Goal: Obtain resource: Download file/media

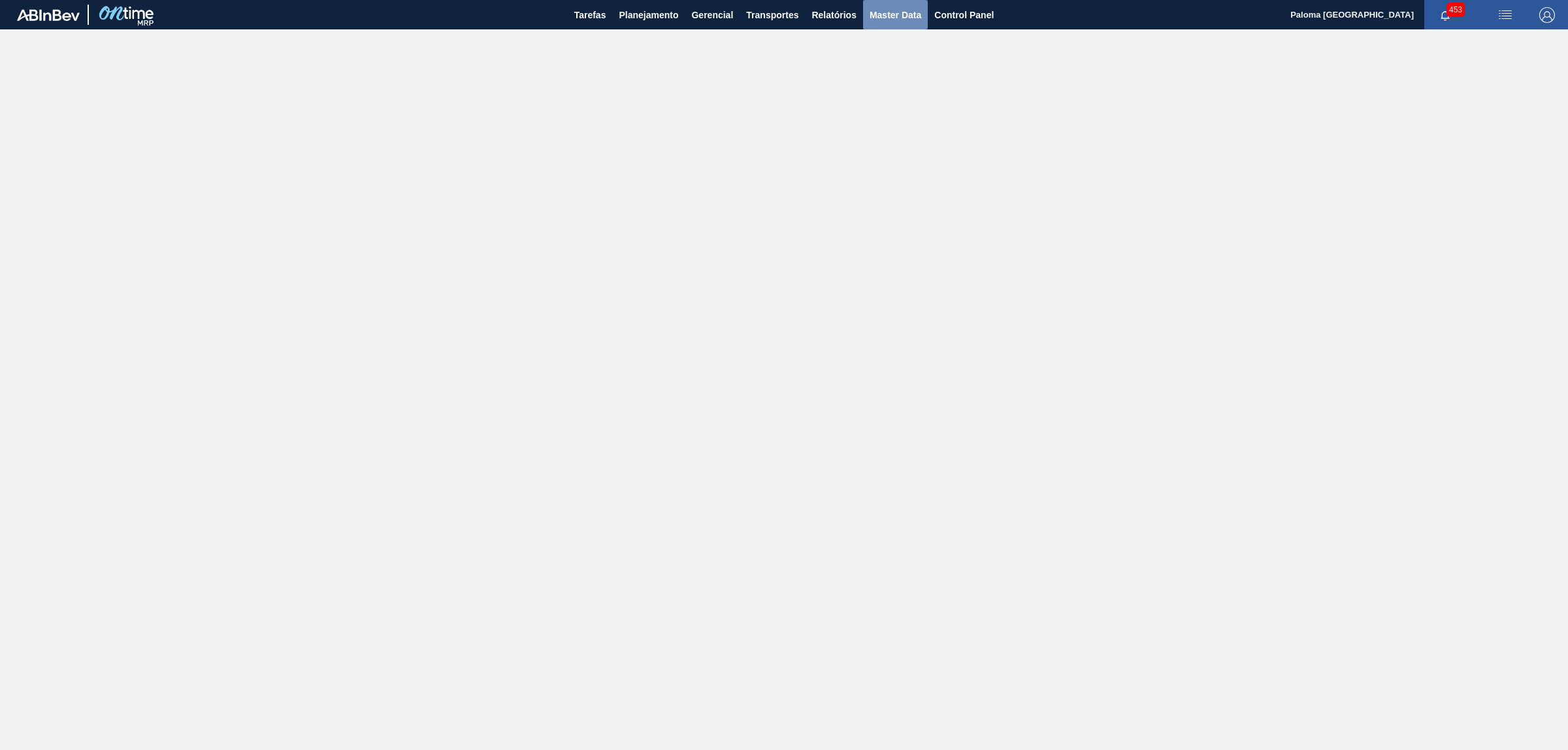
click at [905, 15] on span "Master Data" at bounding box center [895, 14] width 52 height 15
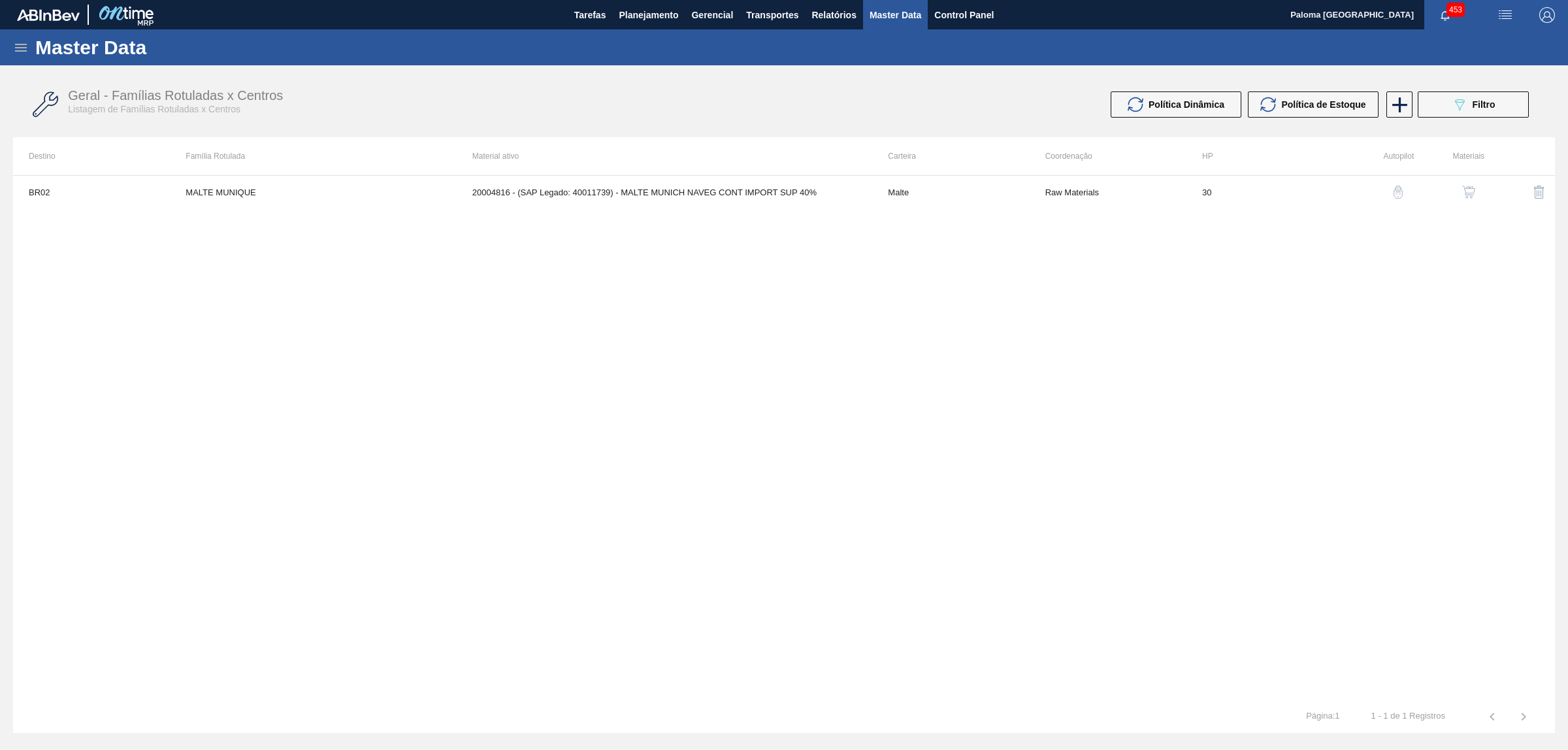
click at [18, 47] on icon at bounding box center [20, 47] width 15 height 15
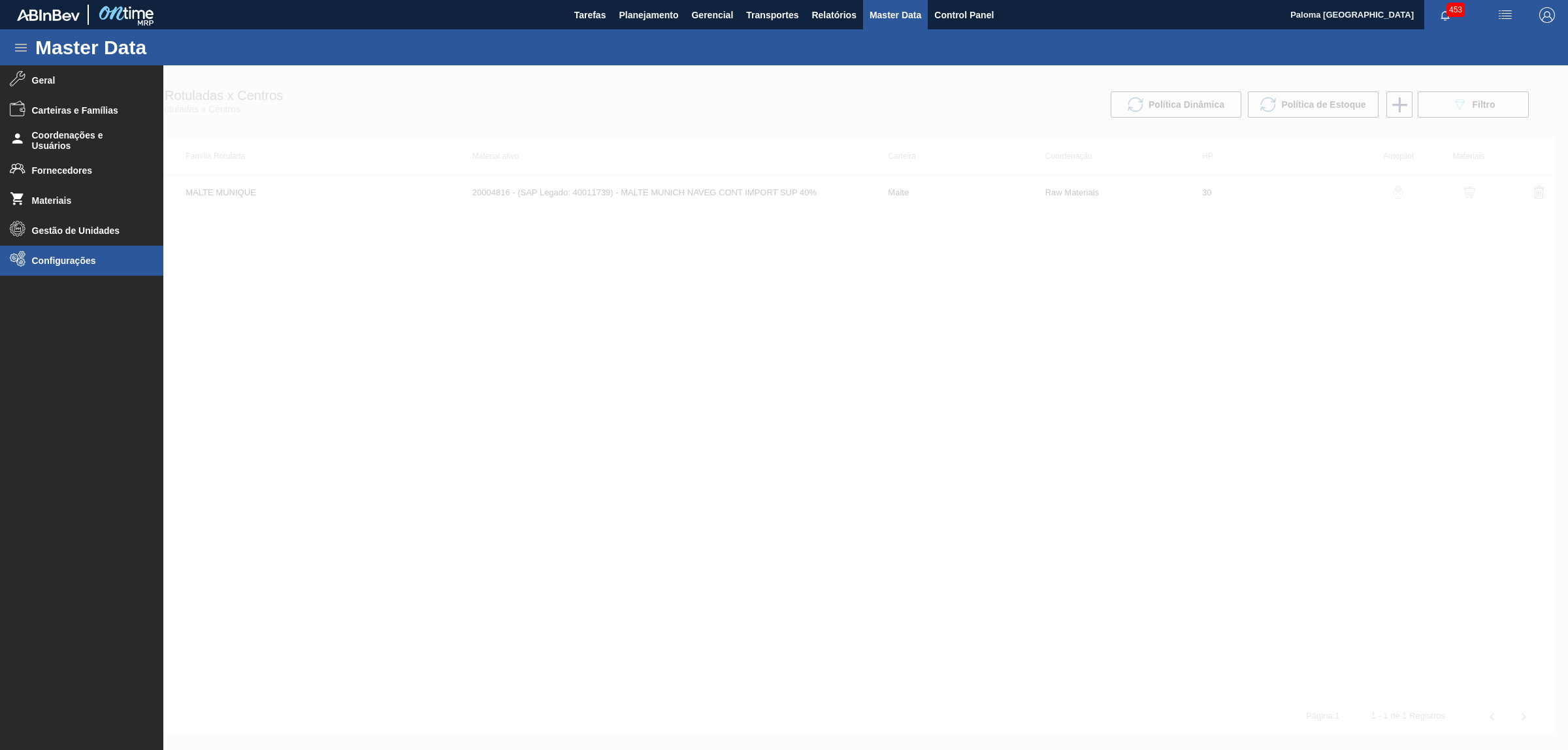
click at [76, 257] on span "Configurações" at bounding box center [86, 260] width 108 height 10
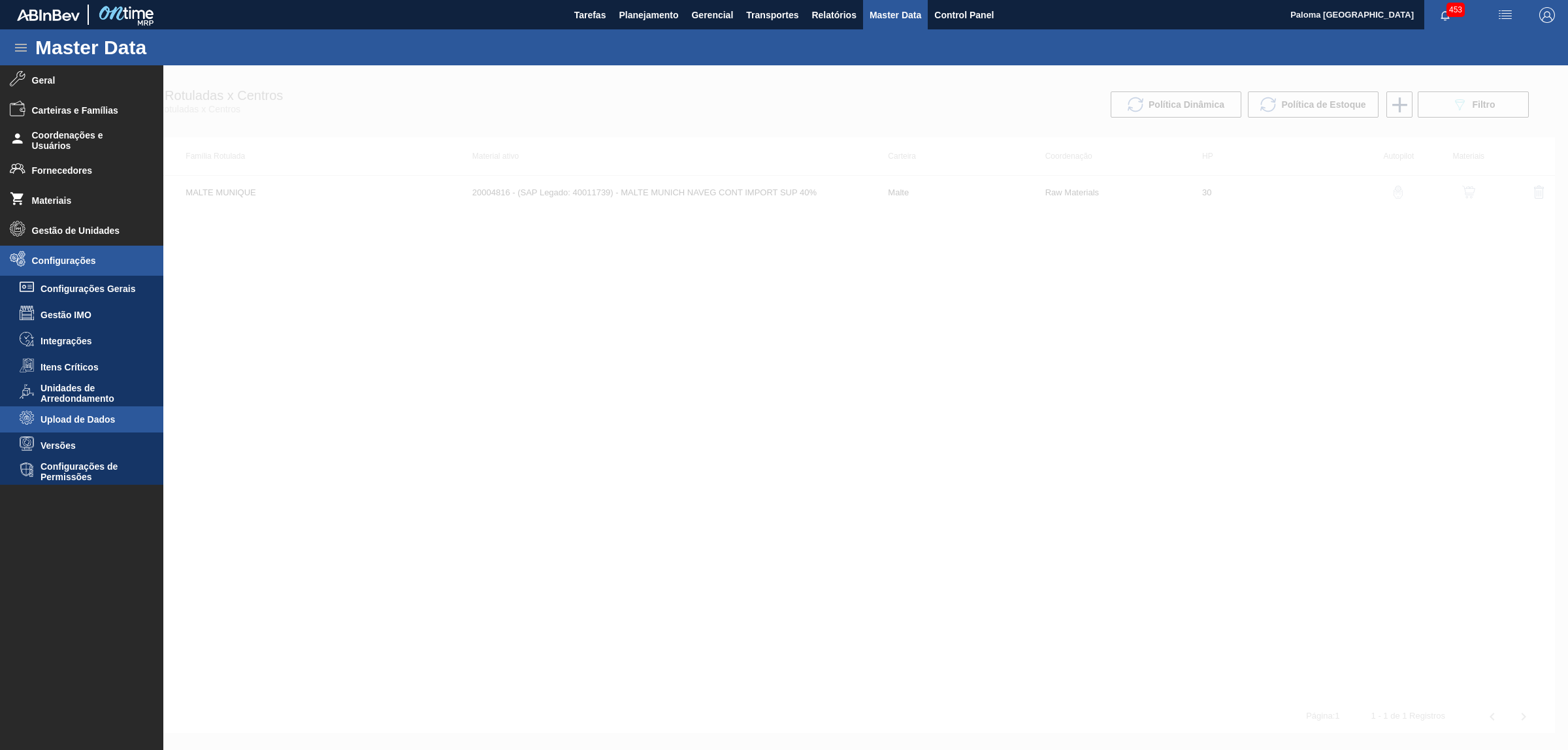
click at [90, 426] on li "Upload de Dados" at bounding box center [81, 419] width 164 height 26
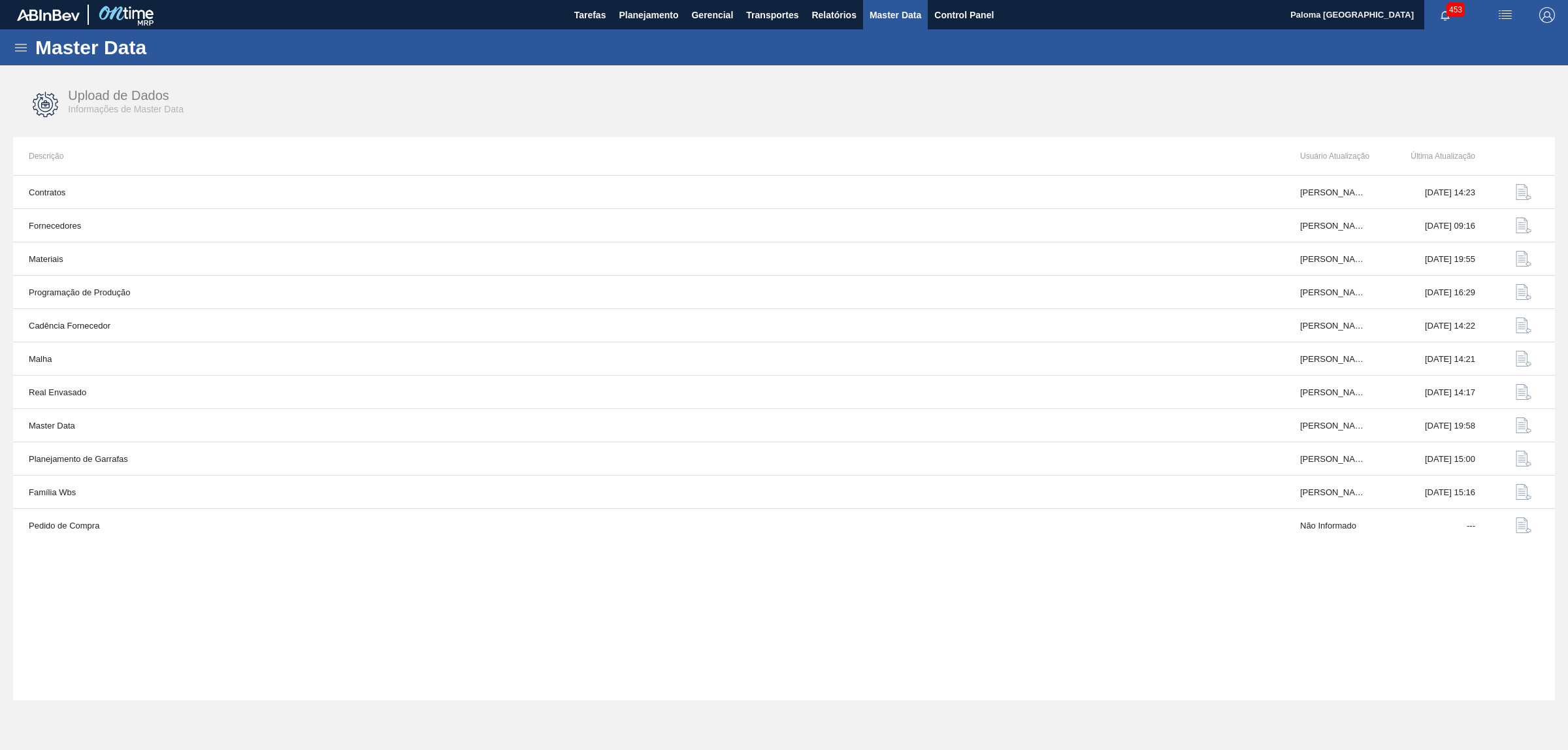
click at [21, 46] on icon at bounding box center [20, 47] width 15 height 15
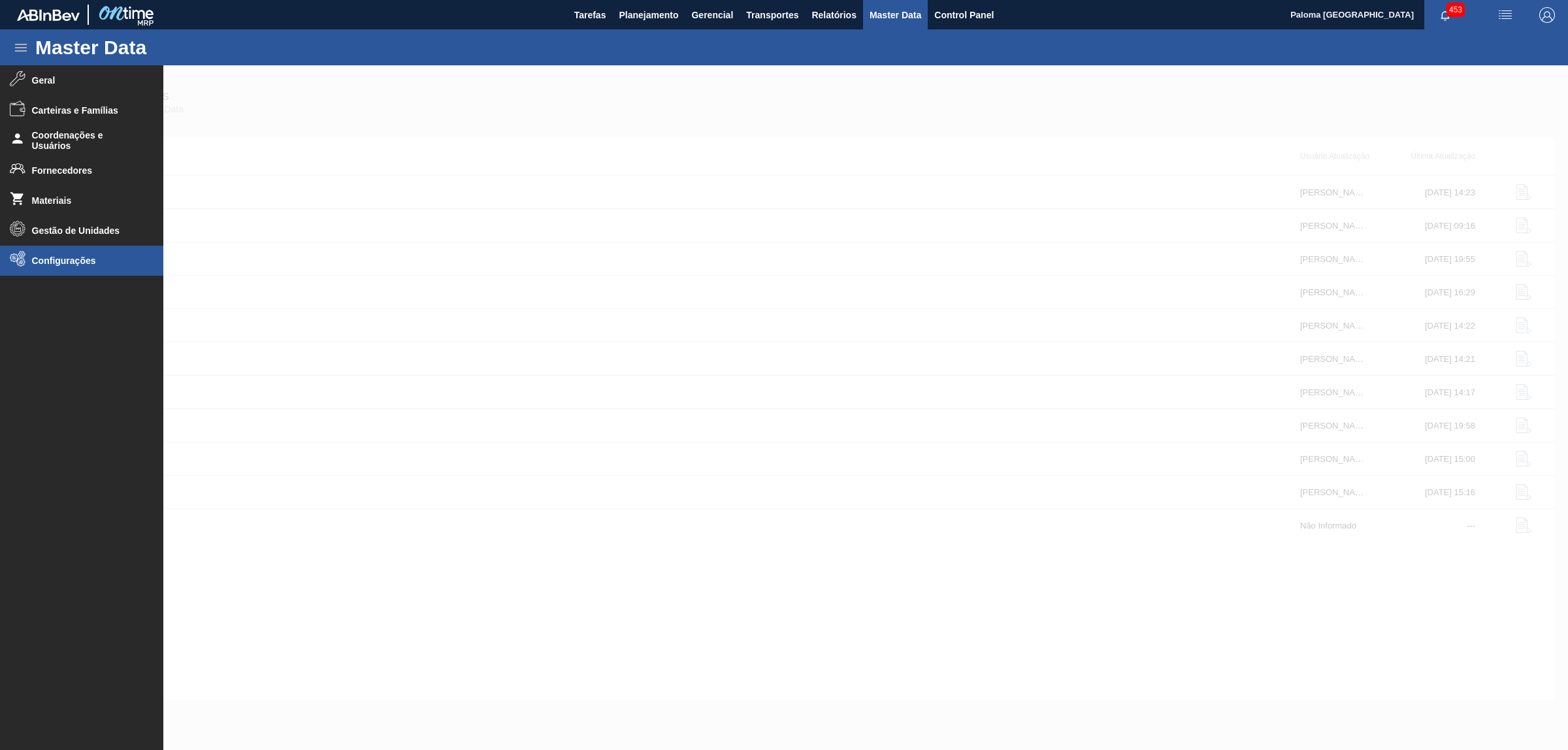
click at [86, 258] on span "Configurações" at bounding box center [86, 260] width 108 height 10
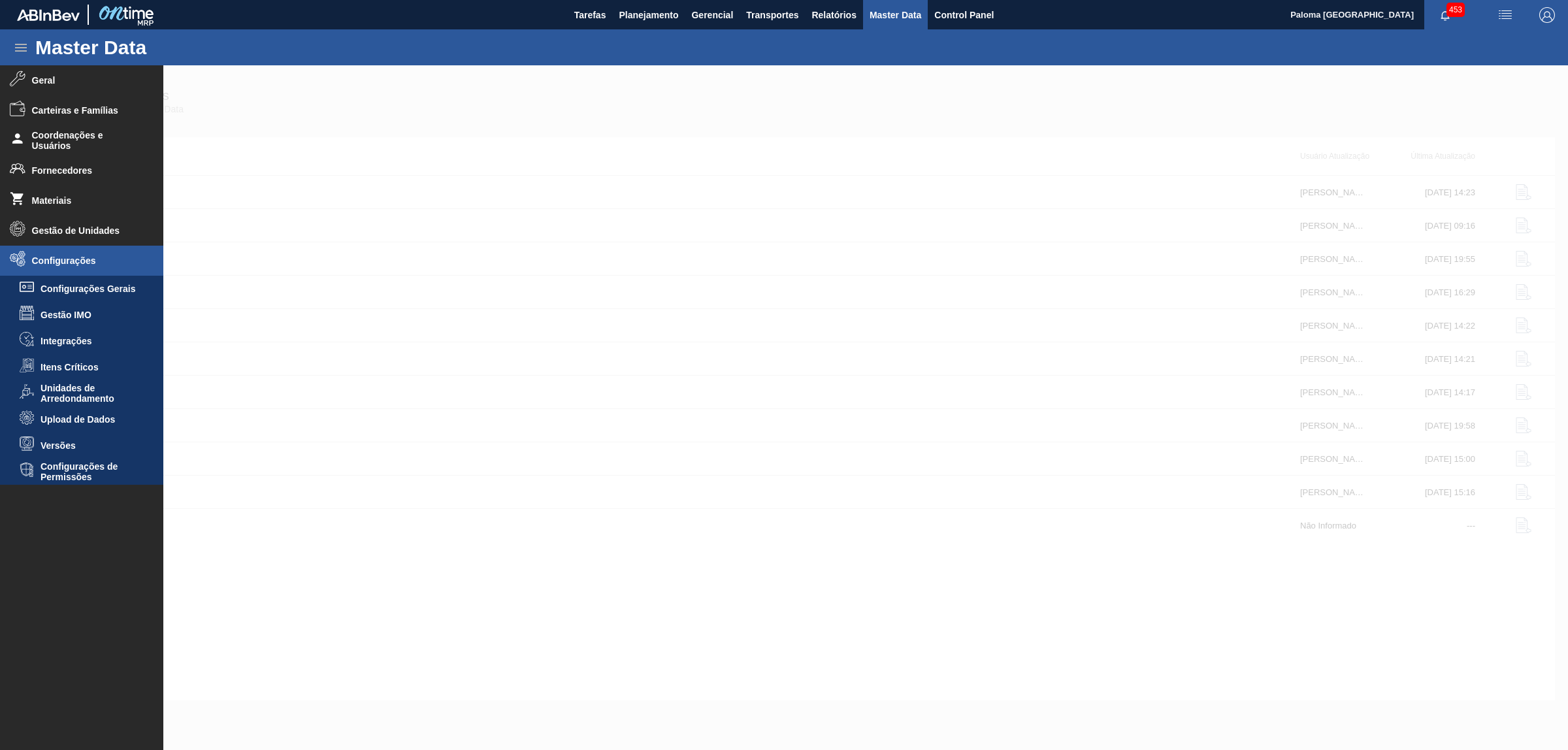
click at [516, 255] on div at bounding box center [784, 408] width 1568 height 685
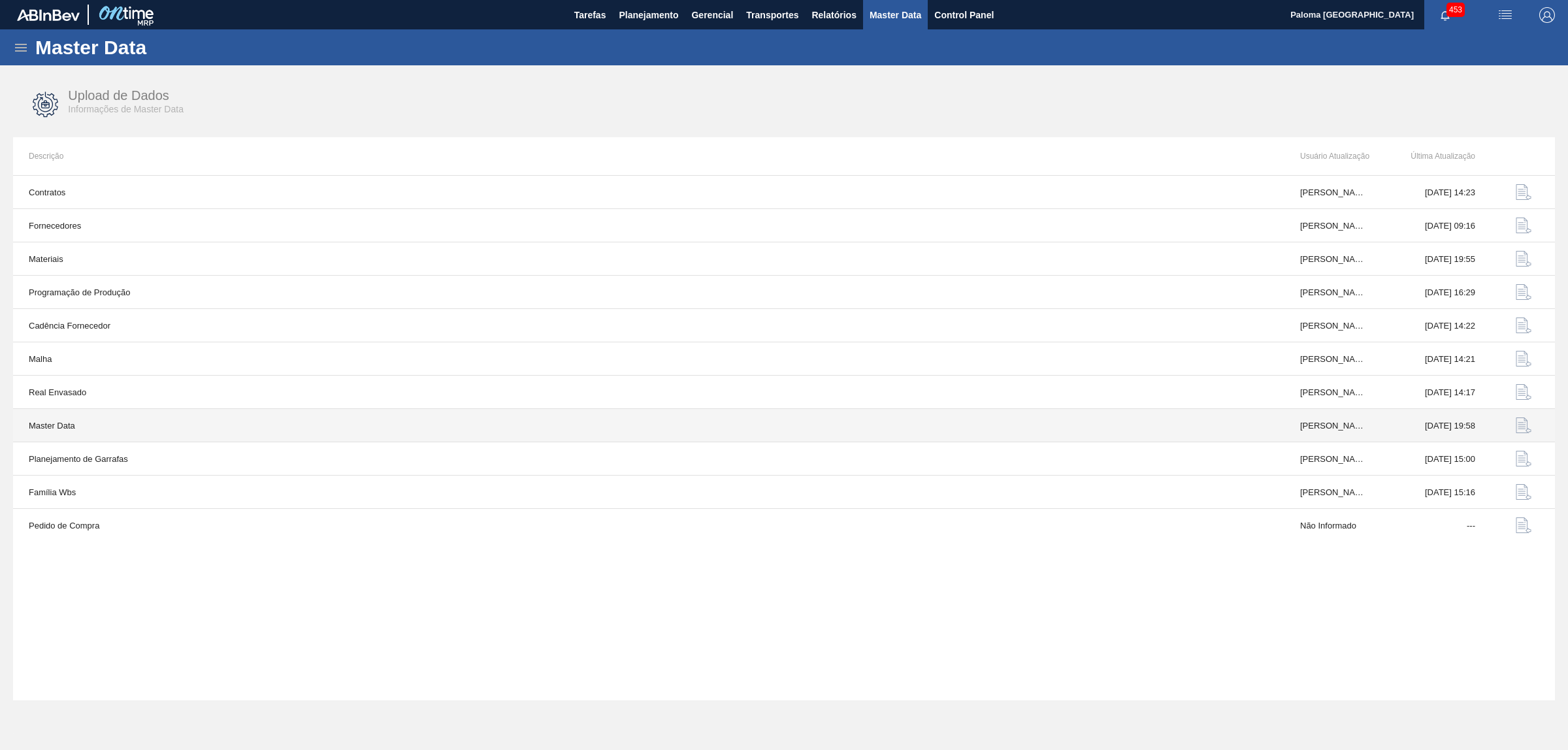
click at [1520, 423] on img "button" at bounding box center [1523, 425] width 15 height 15
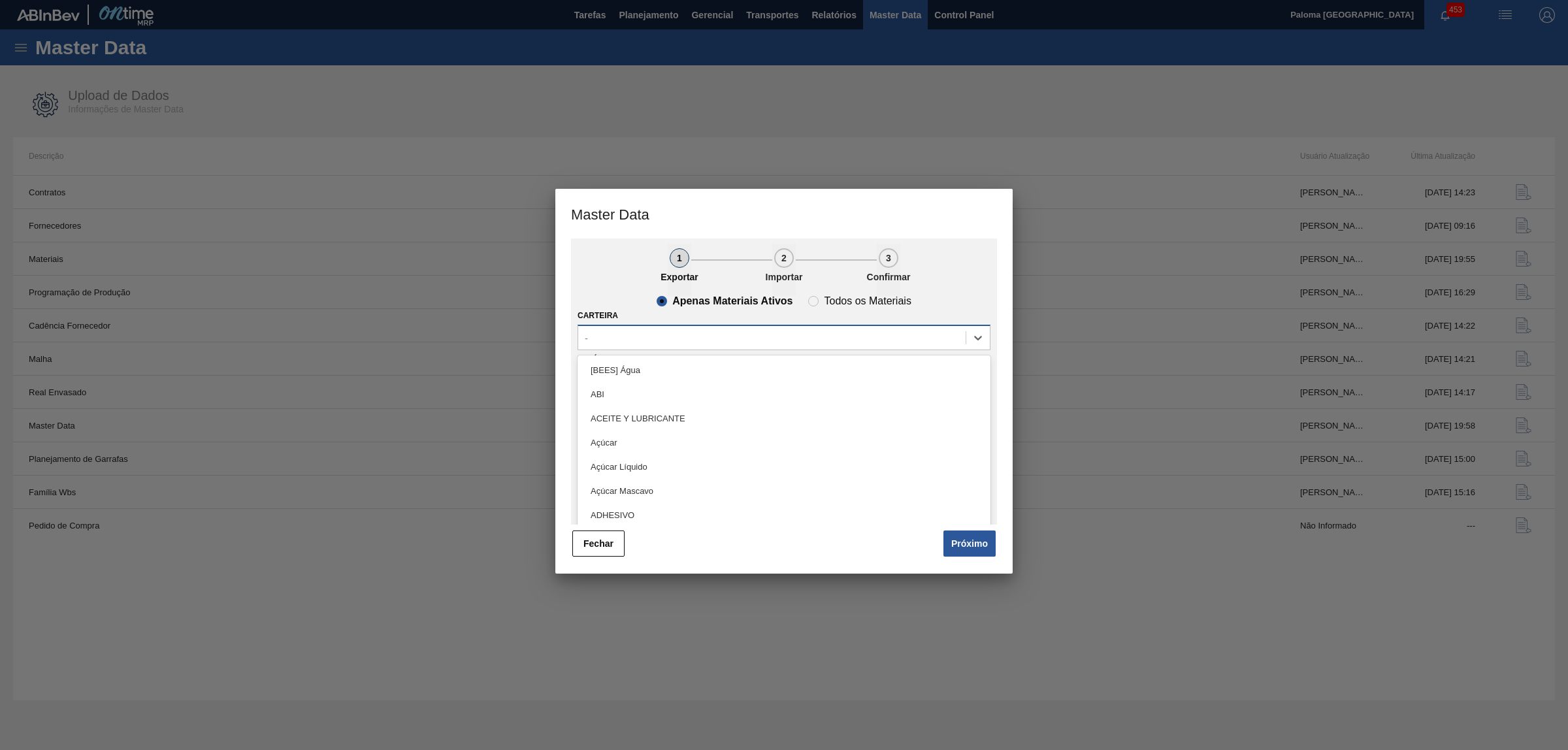
click at [614, 337] on div "-" at bounding box center [771, 338] width 387 height 19
type input "rolh"
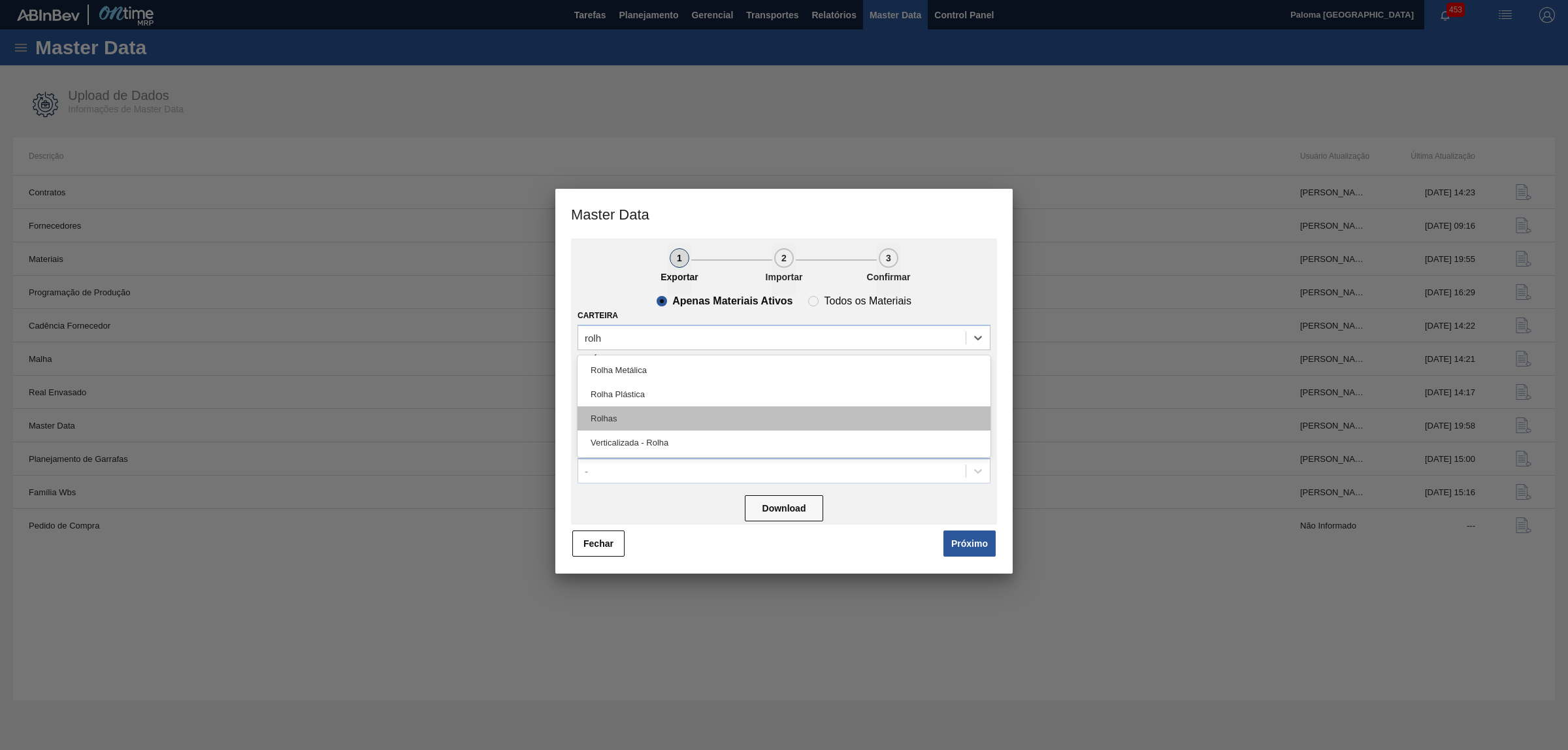
click at [653, 422] on div "Rolhas" at bounding box center [783, 418] width 413 height 25
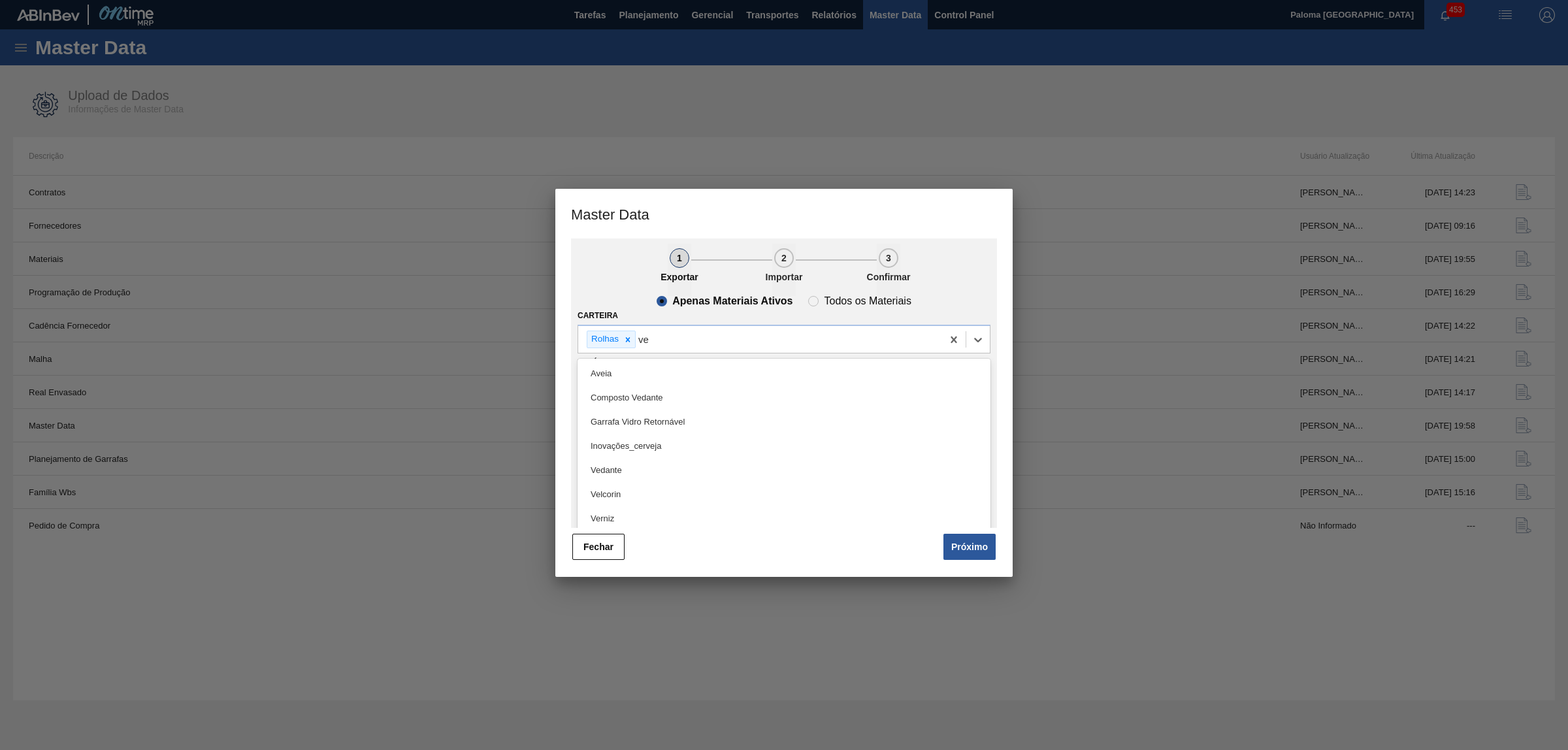
type input "v"
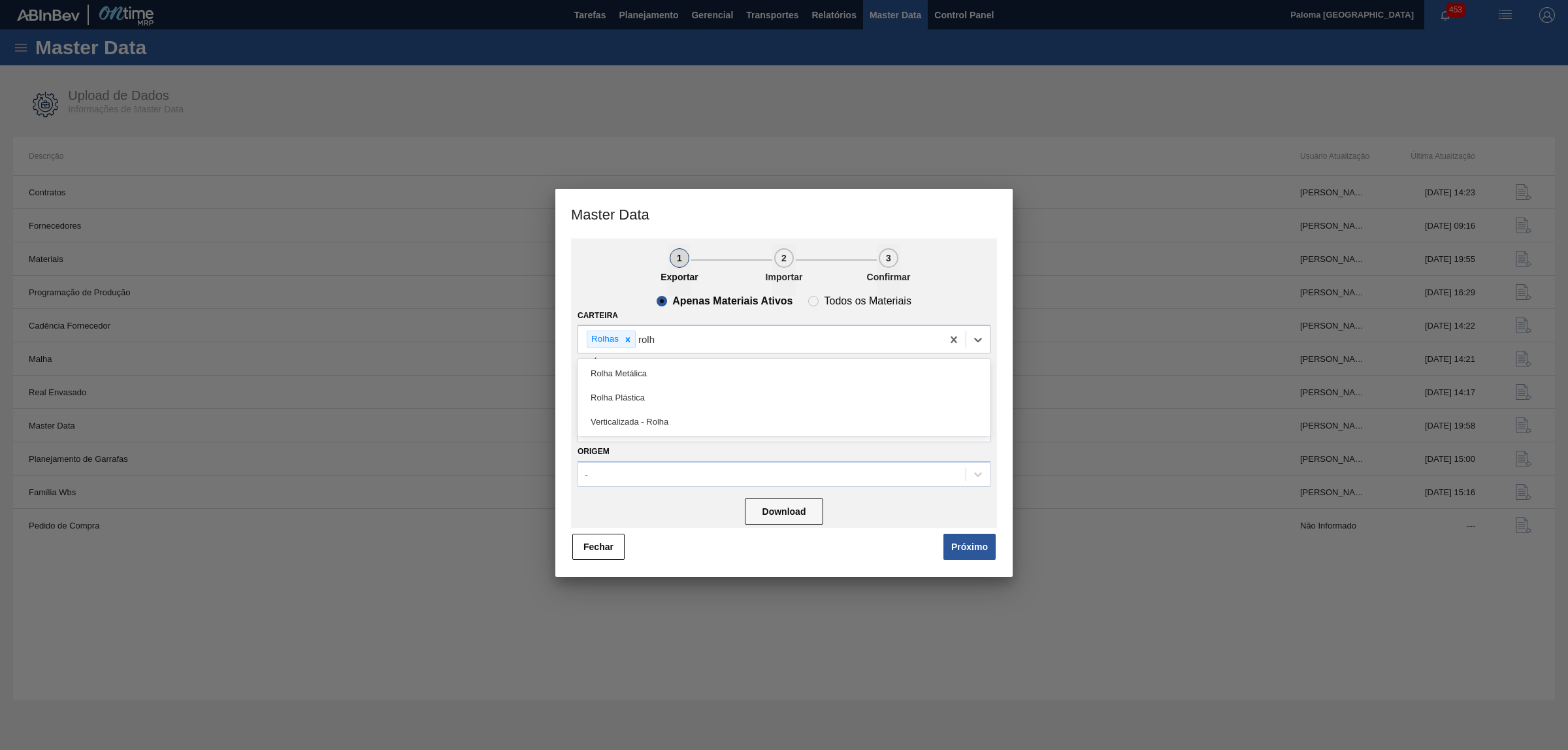
type input "rolha"
click at [681, 416] on div "Verticalizada - Rolha" at bounding box center [783, 421] width 413 height 25
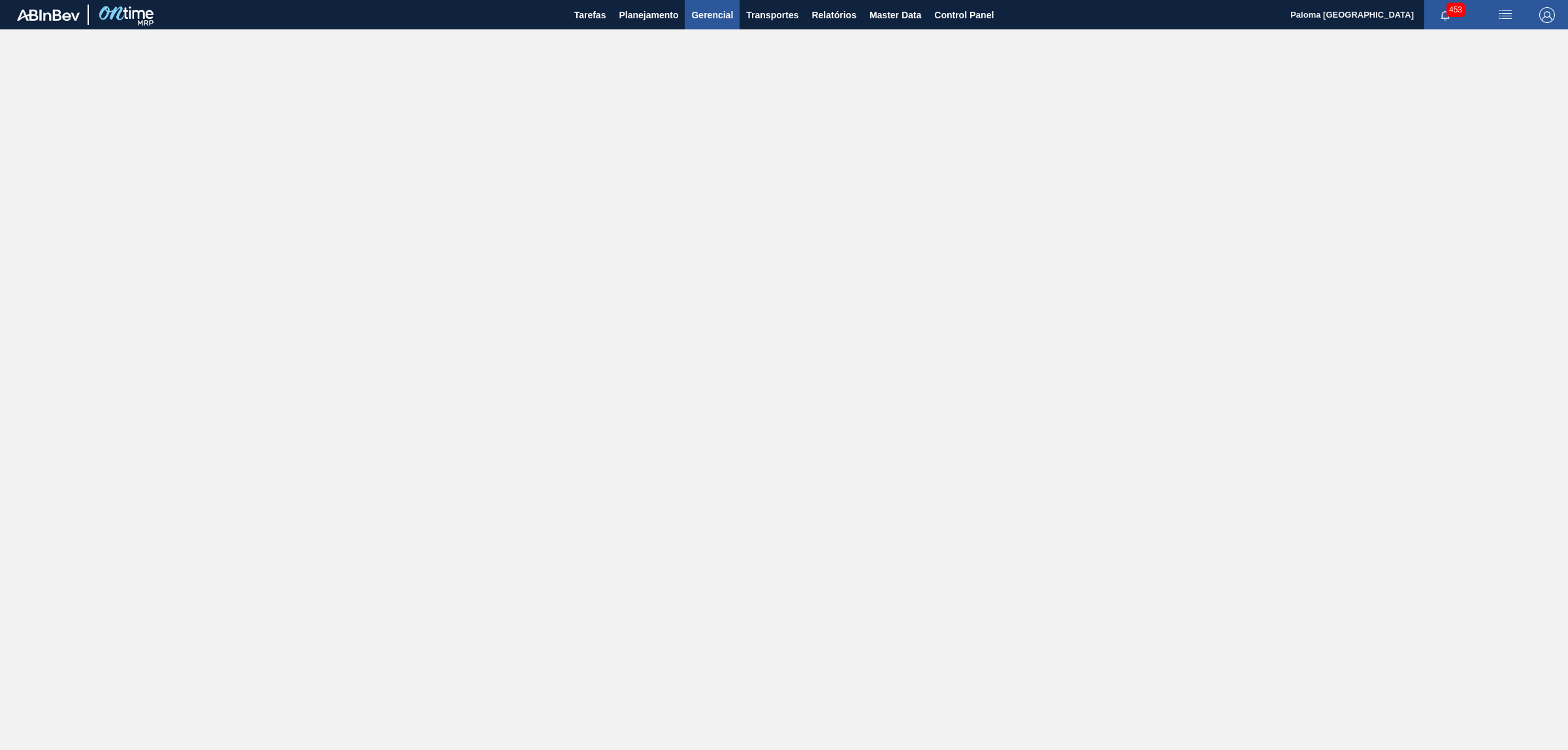
drag, startPoint x: 876, startPoint y: 8, endPoint x: 705, endPoint y: 25, distance: 171.8
click at [873, 10] on span "Master Data" at bounding box center [895, 14] width 52 height 15
click at [900, 15] on span "Master Data" at bounding box center [895, 14] width 52 height 15
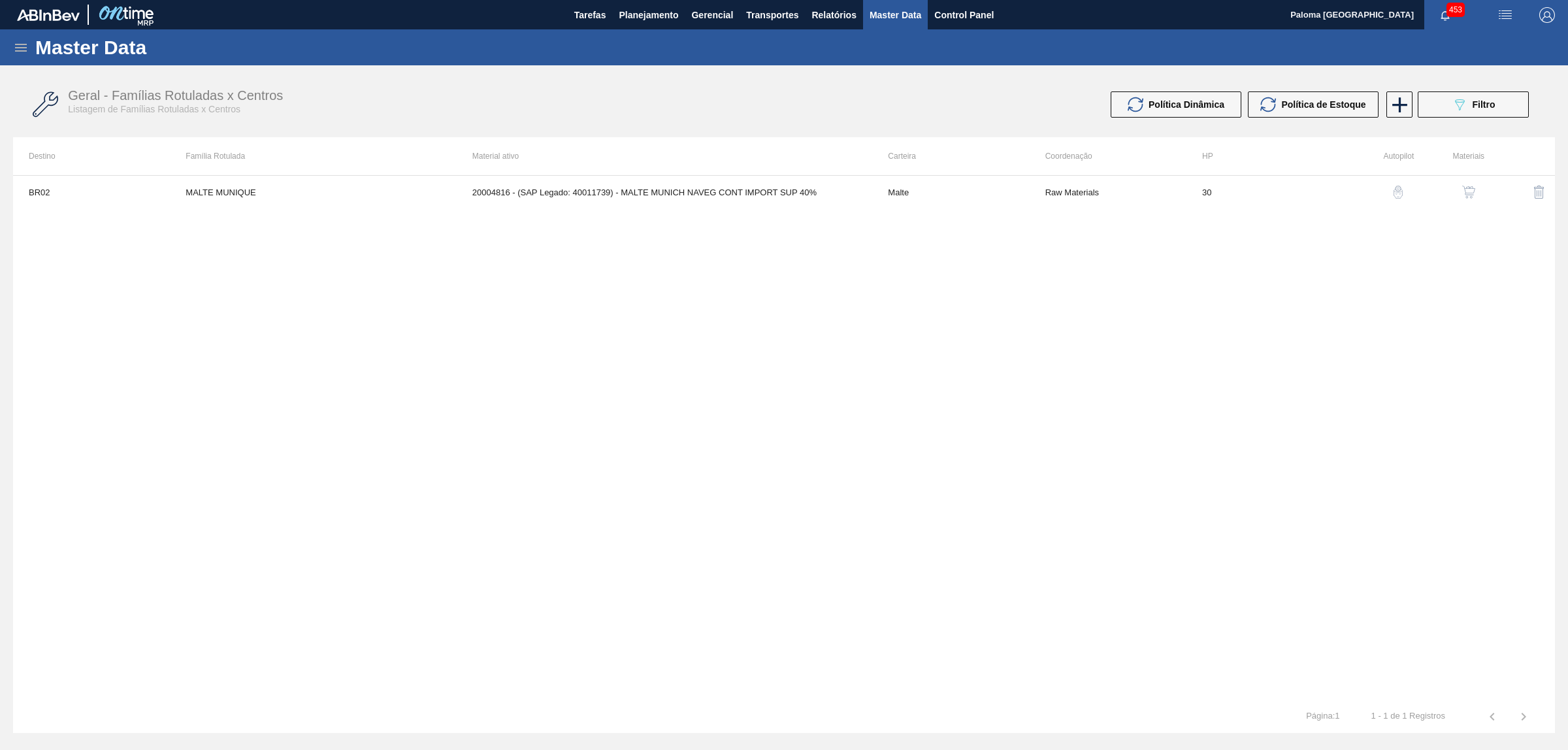
click at [19, 47] on icon at bounding box center [21, 47] width 12 height 8
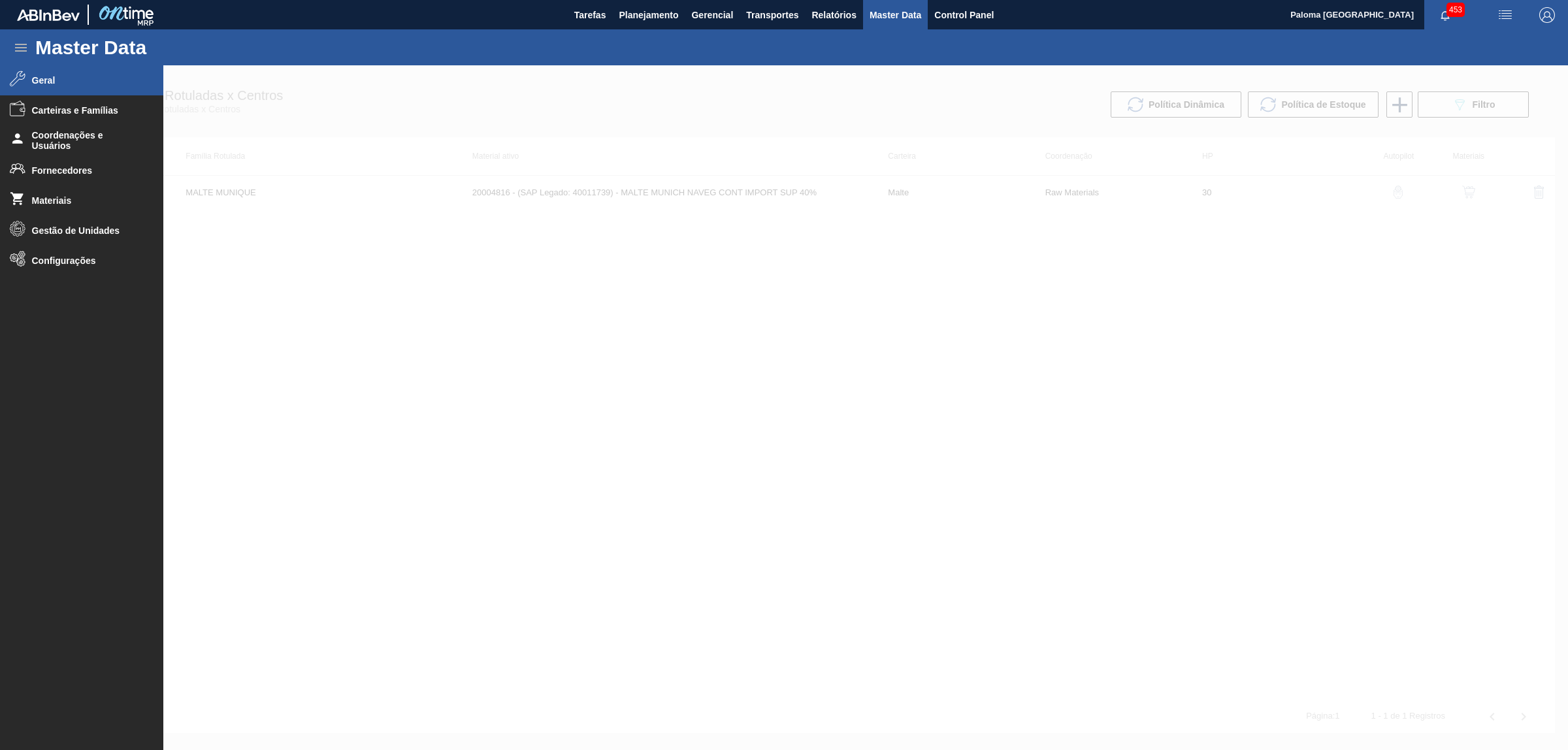
click at [73, 87] on li "Geral" at bounding box center [81, 80] width 164 height 30
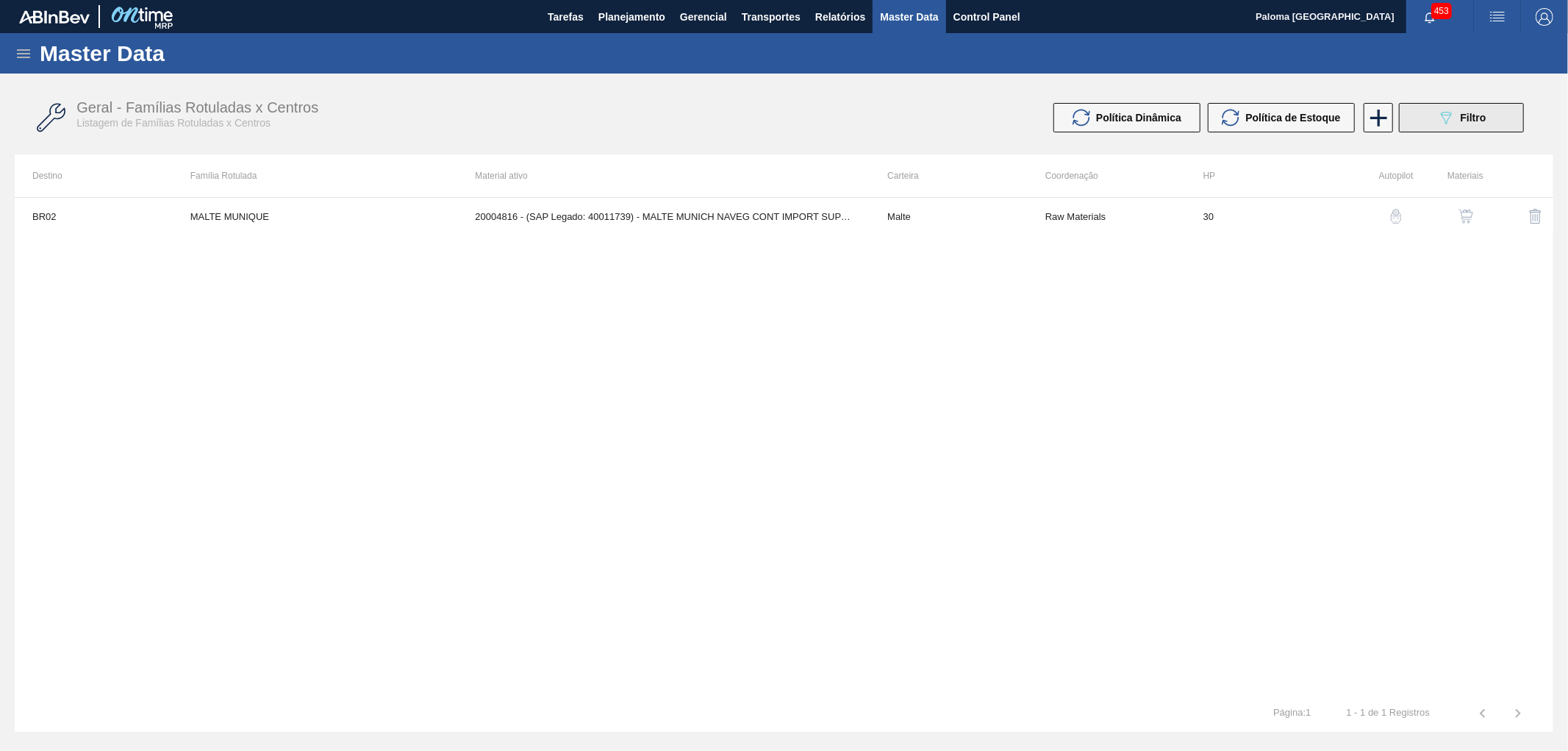
click at [1467, 119] on span "Filtro" at bounding box center [1473, 117] width 26 height 11
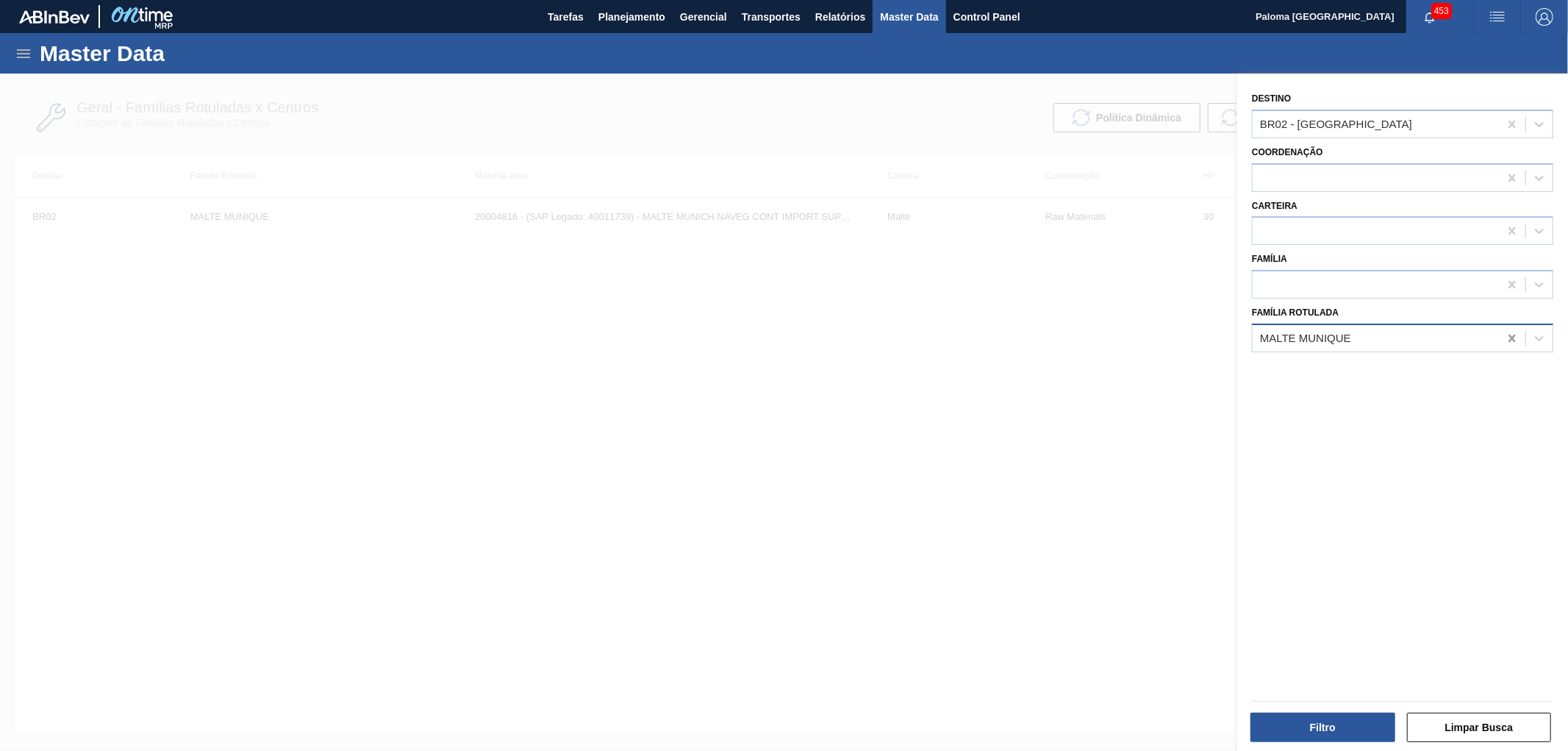
click at [1508, 337] on icon at bounding box center [1511, 339] width 7 height 8
click at [1282, 233] on div at bounding box center [1375, 231] width 246 height 21
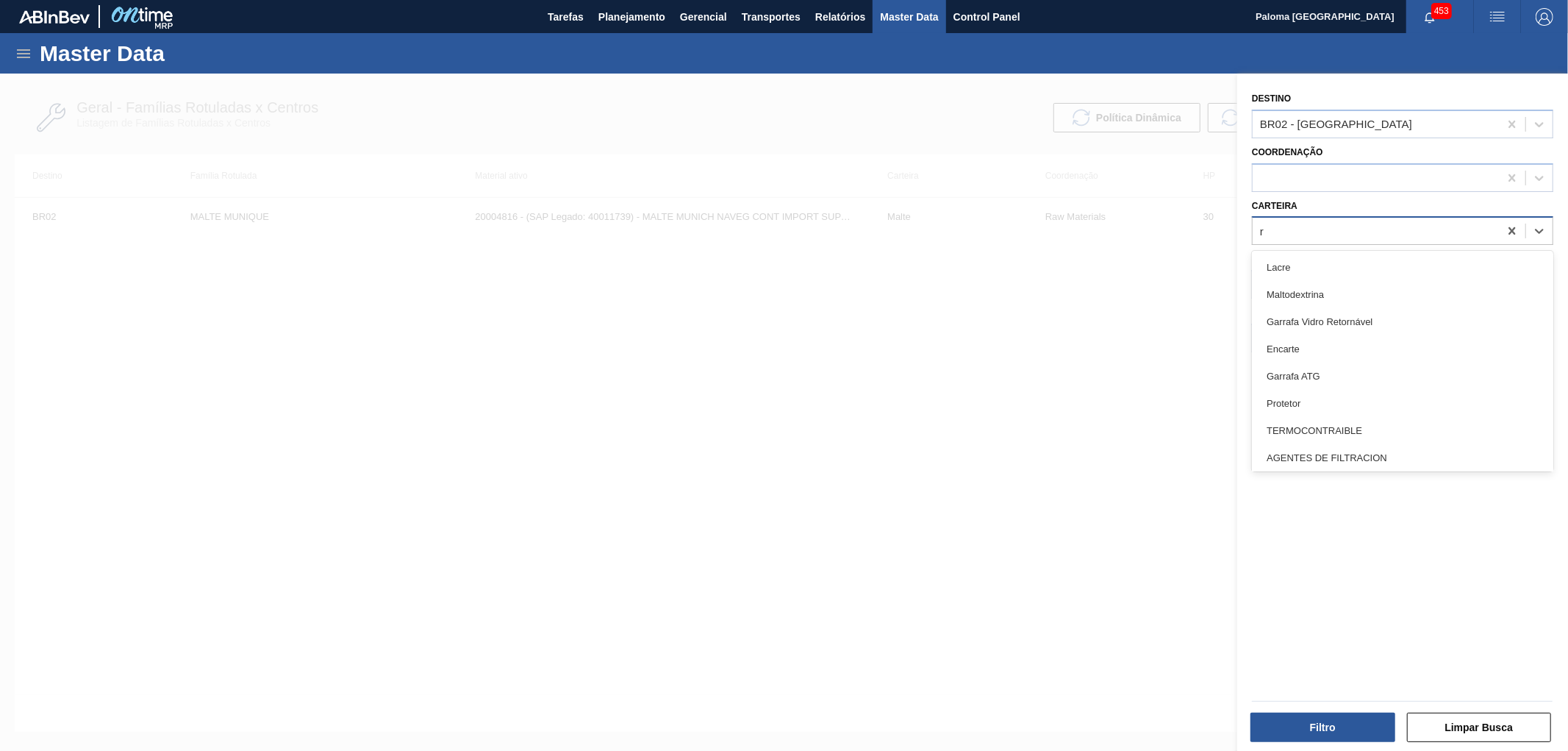
type input "ró"
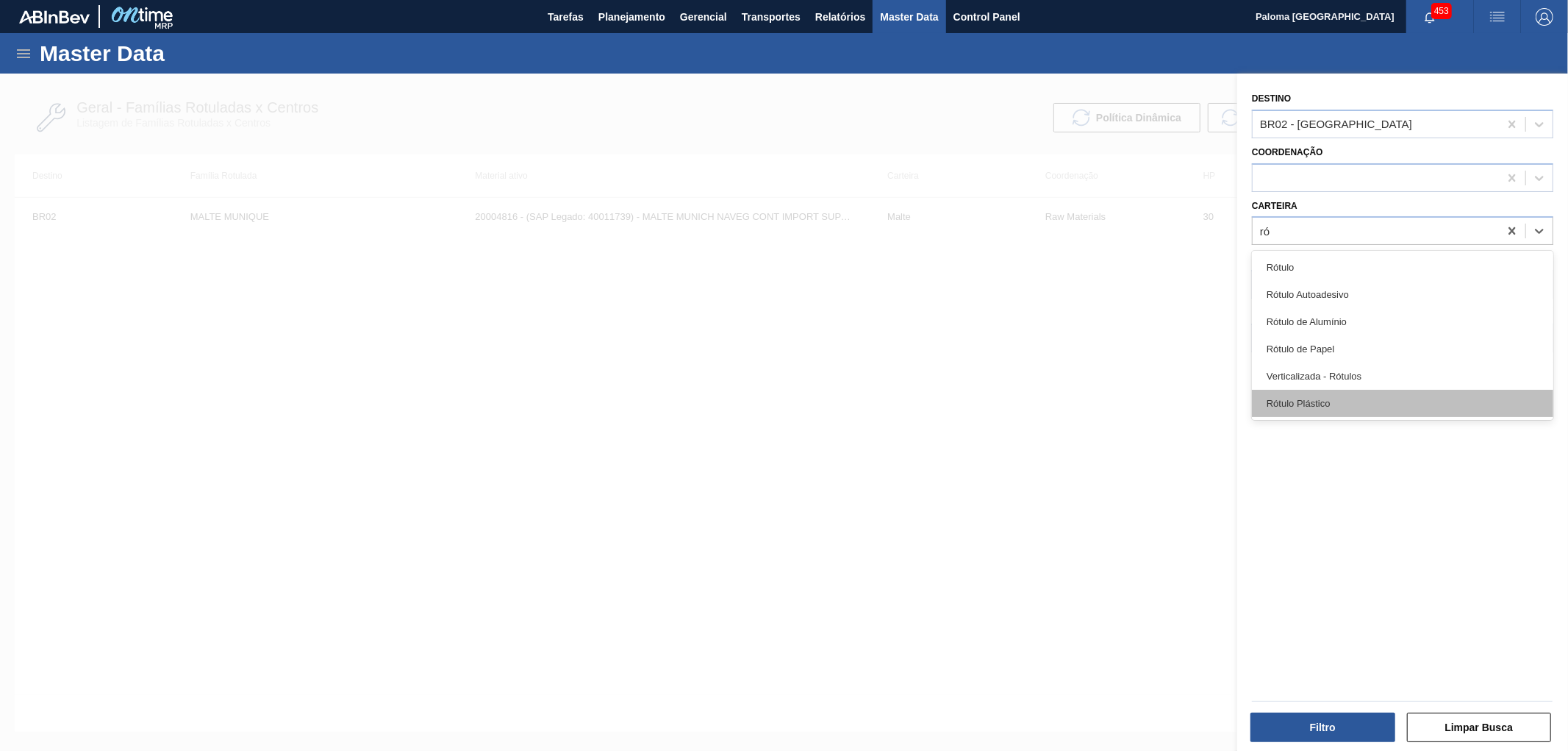
click at [1366, 395] on div "Rótulo Plástico" at bounding box center [1403, 403] width 301 height 28
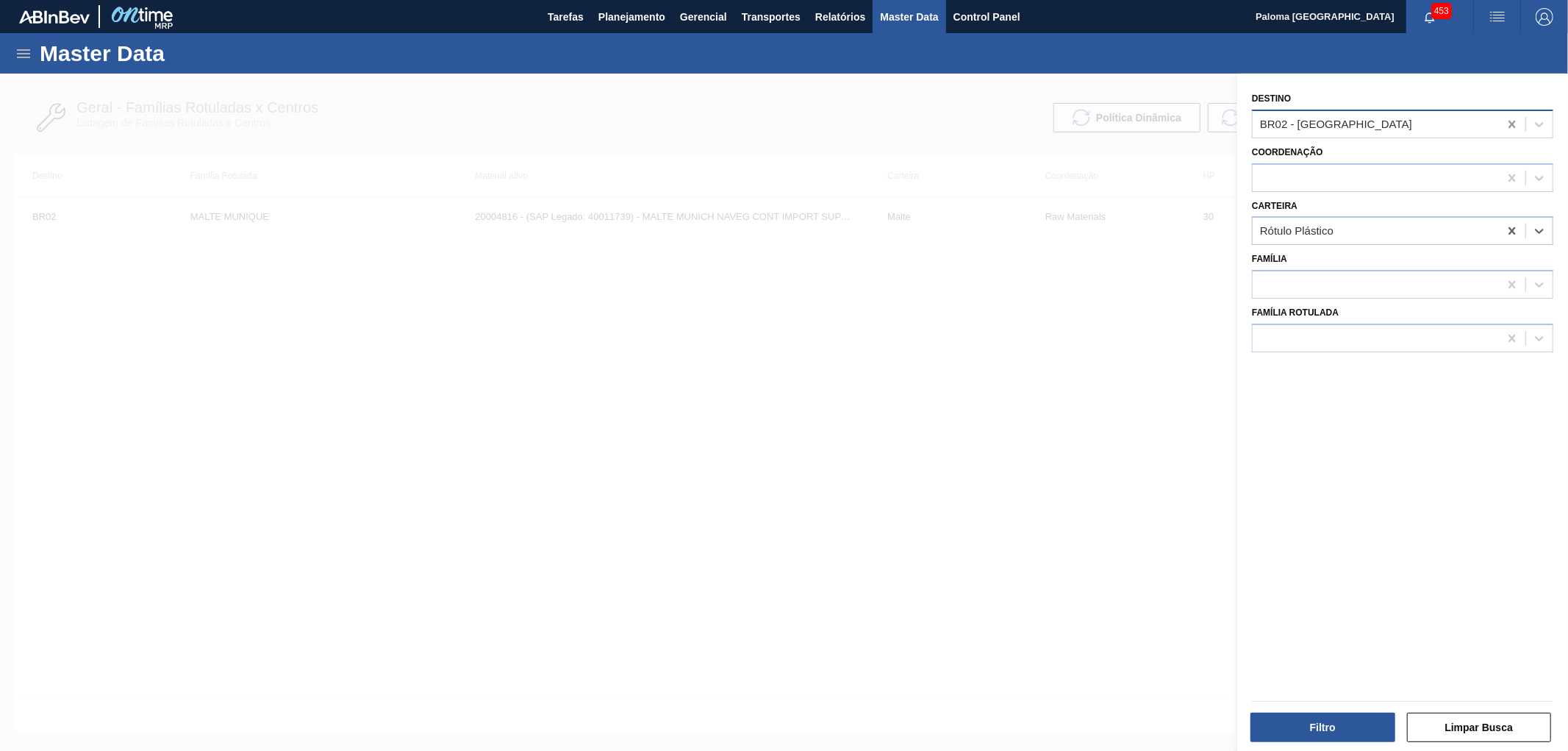
click at [1512, 120] on icon at bounding box center [1512, 124] width 14 height 14
click at [1305, 736] on button "Filtro" at bounding box center [1323, 727] width 145 height 30
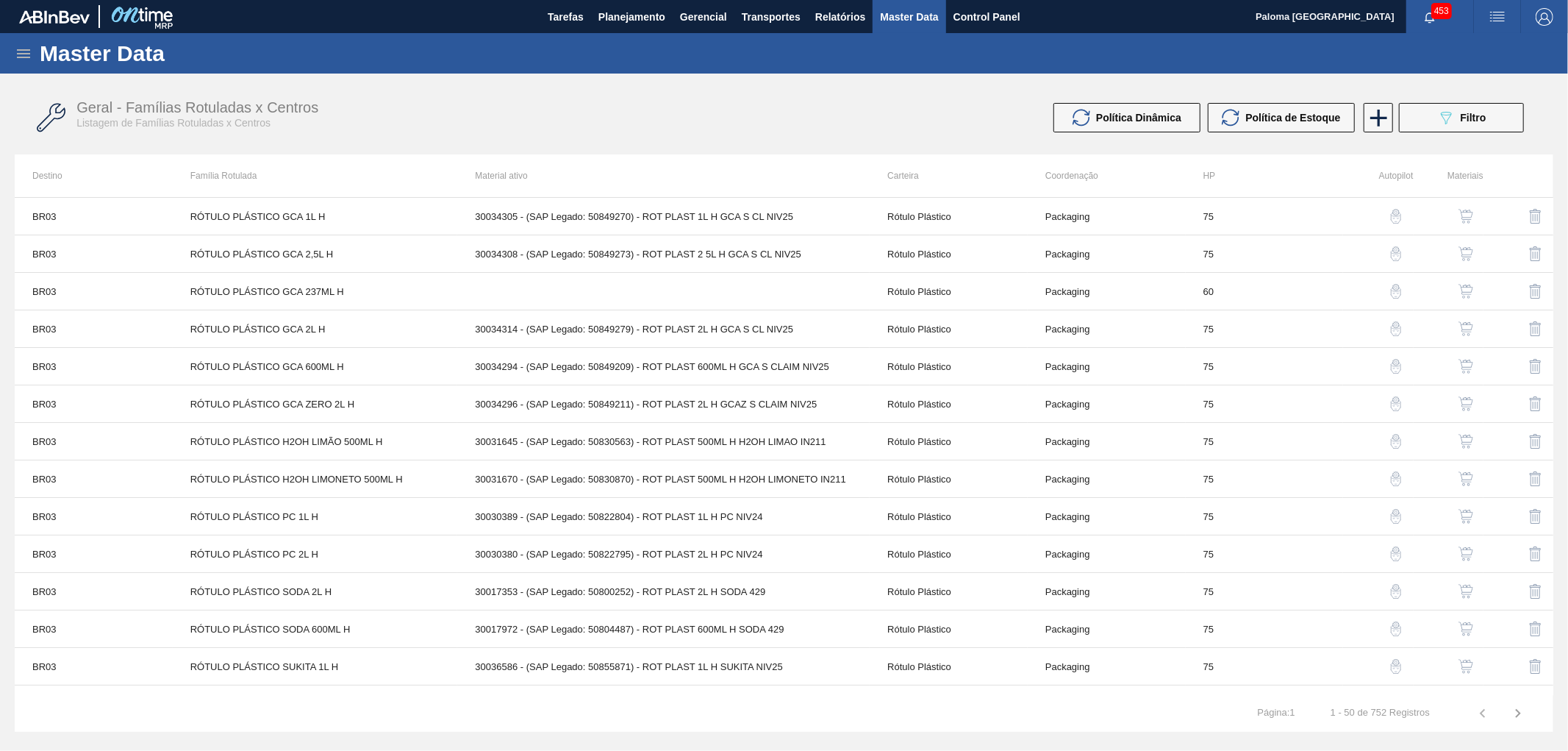
click at [24, 50] on icon at bounding box center [24, 53] width 13 height 9
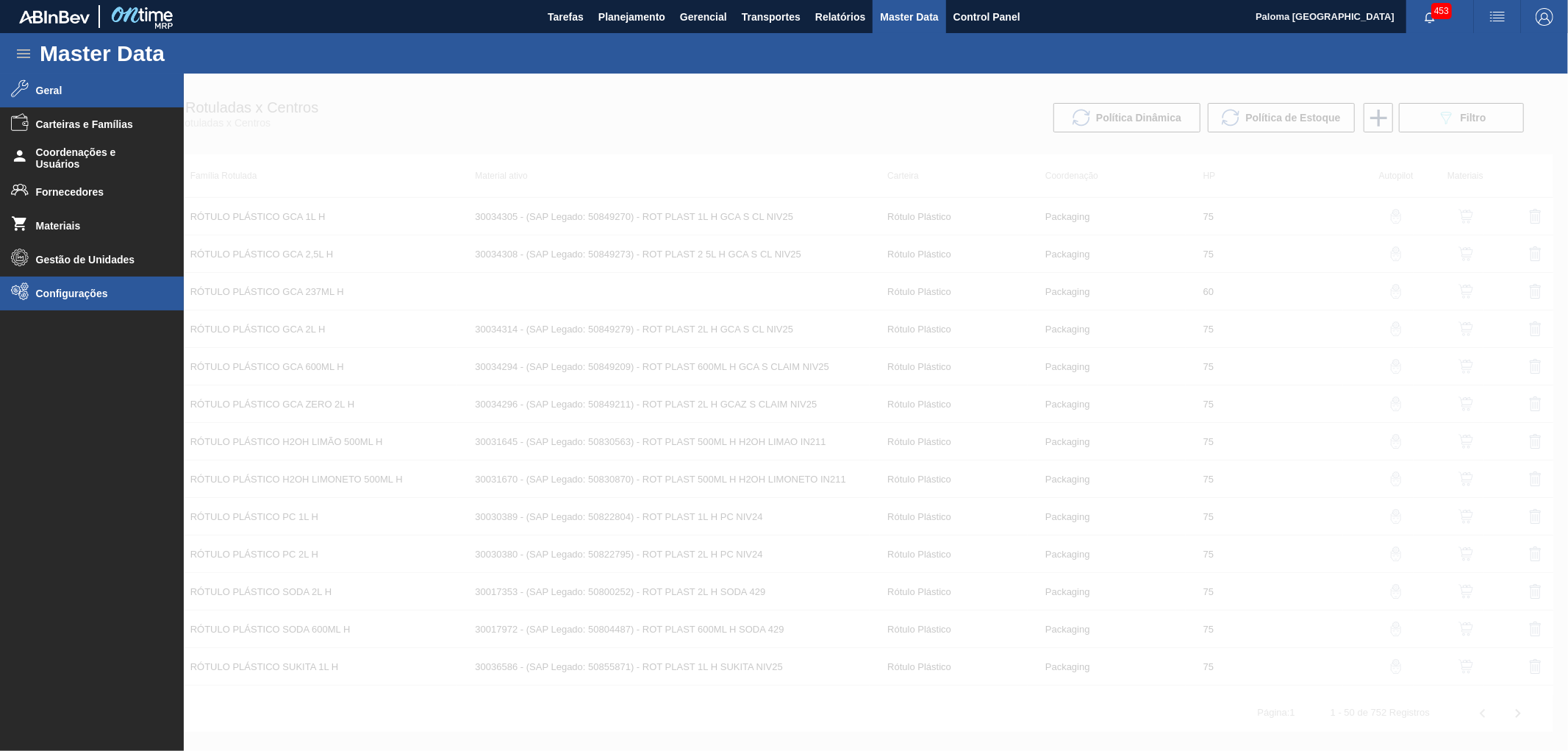
click at [84, 291] on span "Configurações" at bounding box center [96, 293] width 121 height 11
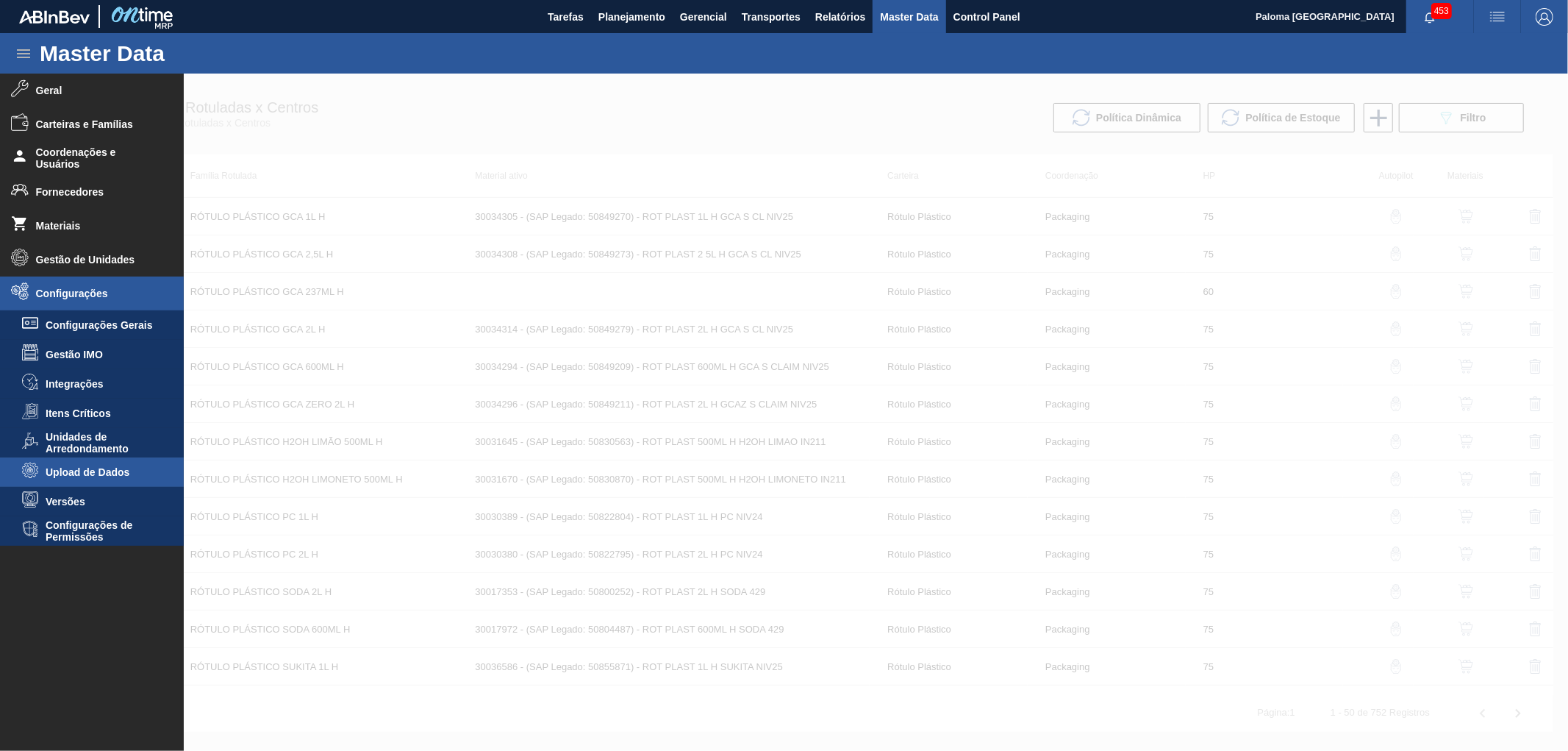
click at [88, 467] on span "Upload de Dados" at bounding box center [102, 472] width 113 height 11
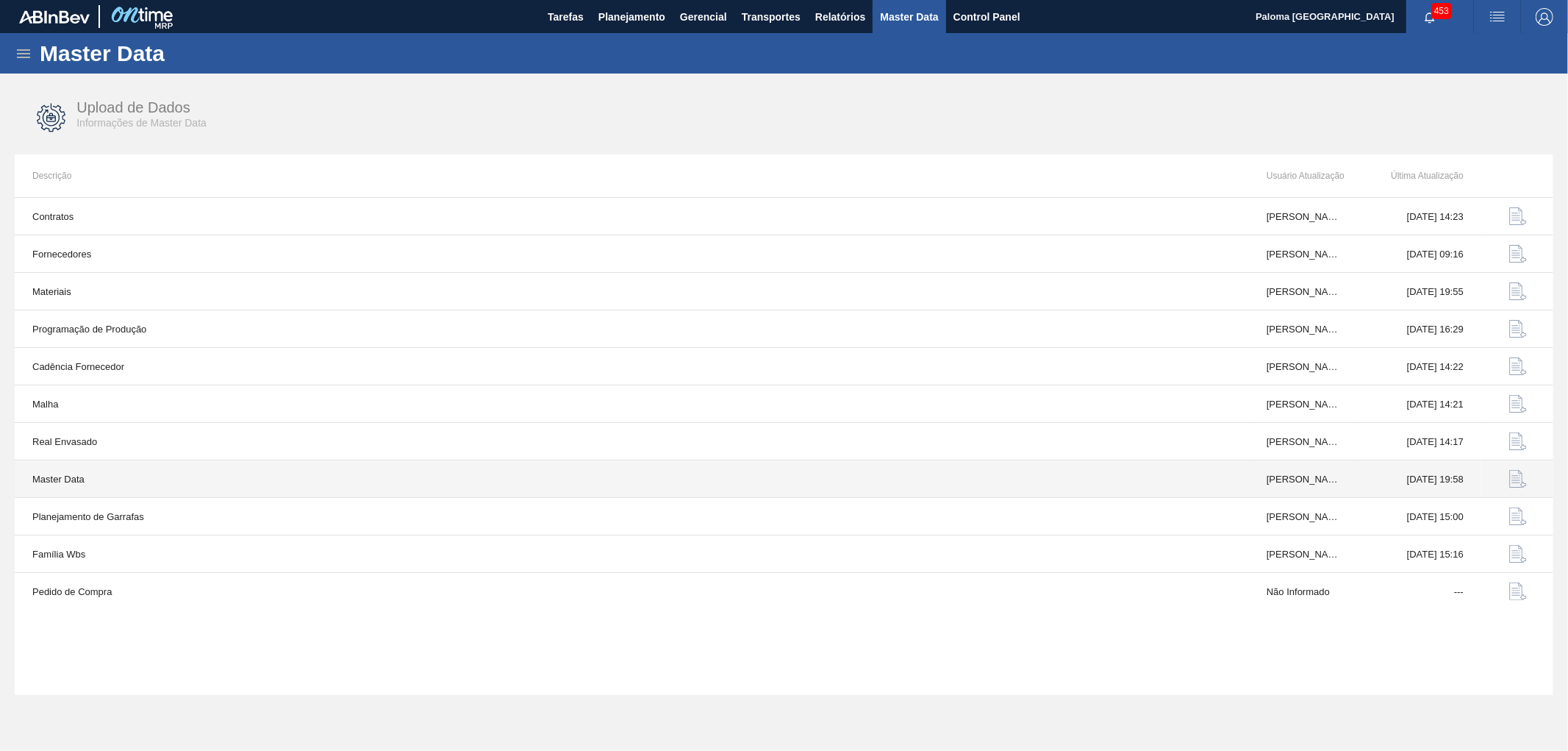
click at [1526, 480] on img "button" at bounding box center [1517, 478] width 17 height 17
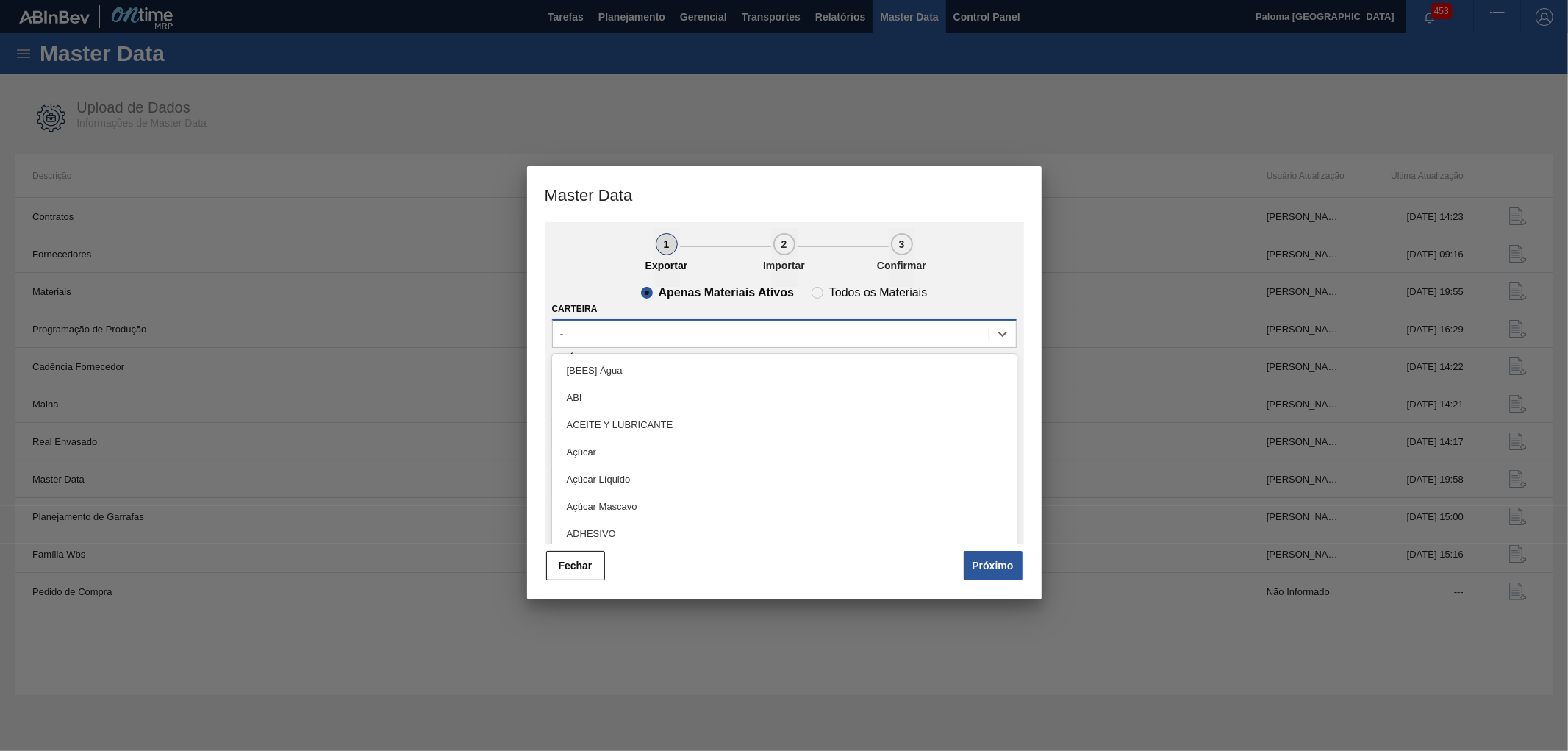
click at [670, 328] on div "-" at bounding box center [771, 334] width 436 height 21
type input "ró"
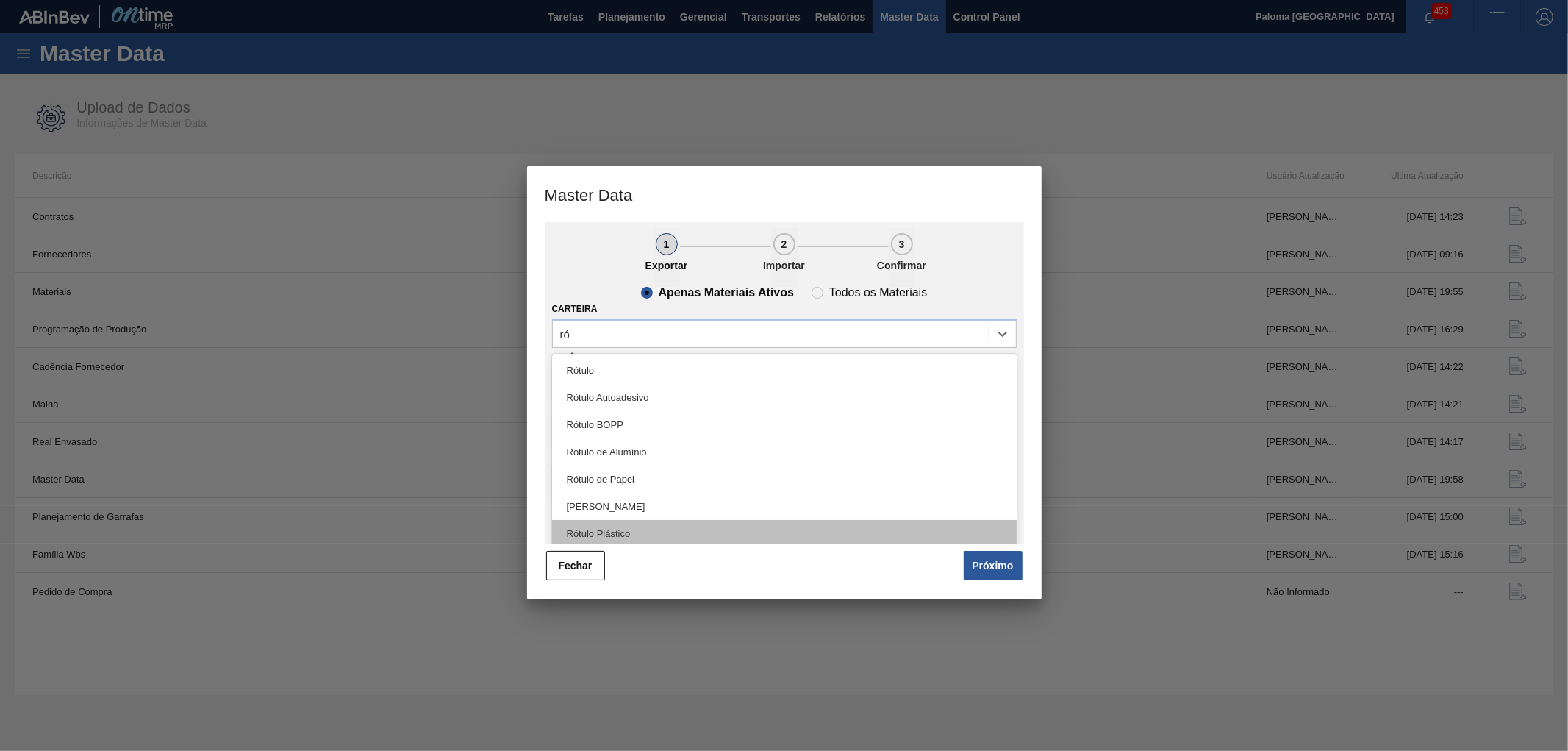
click at [623, 532] on div "Rótulo Plástico" at bounding box center [784, 533] width 464 height 28
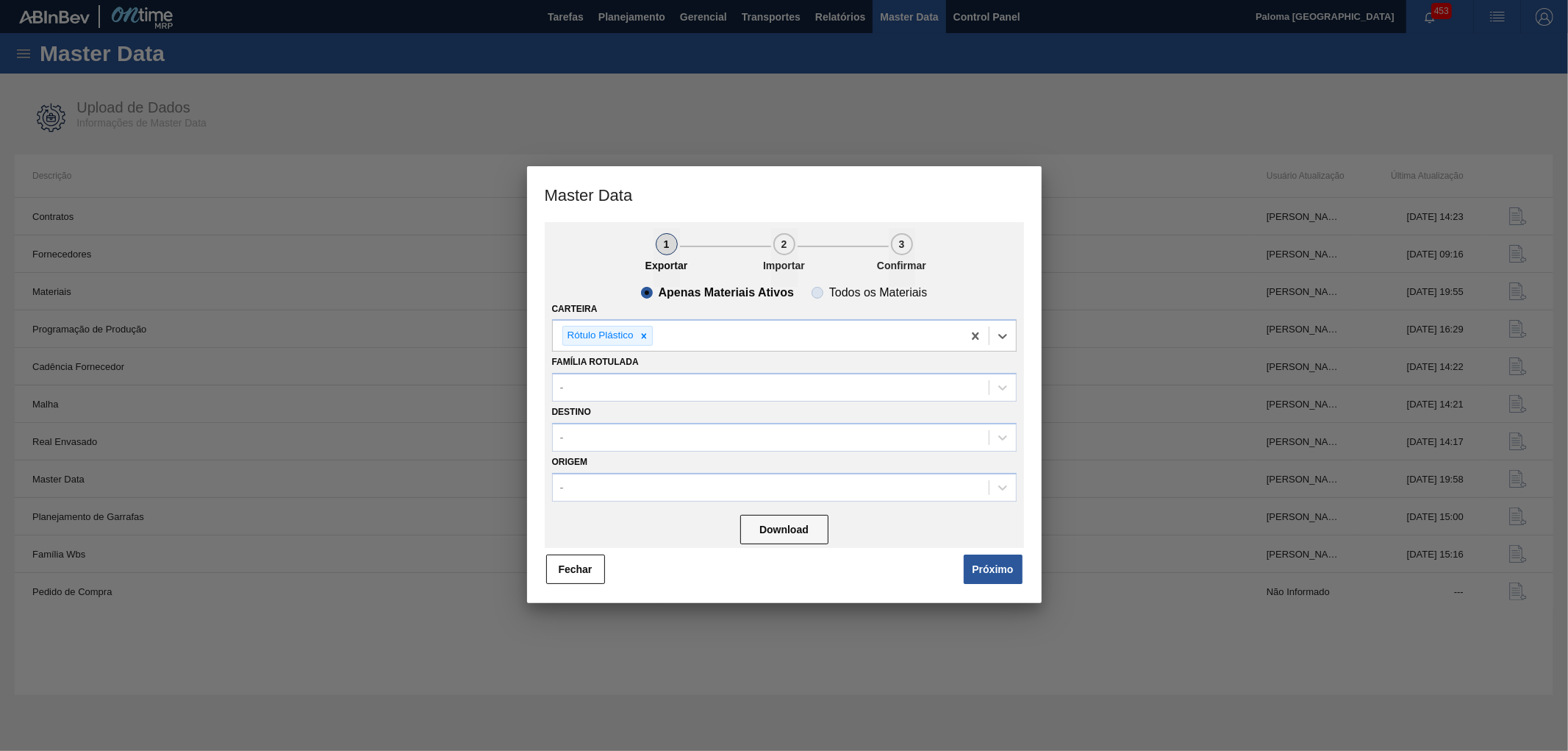
click at [821, 291] on span "Todos os Materiais" at bounding box center [869, 293] width 115 height 11
click at [821, 291] on input "Todos os Materiais" at bounding box center [817, 292] width 24 height 24
radio input "true"
radio input "false"
click at [816, 526] on button "Download" at bounding box center [784, 529] width 88 height 30
